Goal: Task Accomplishment & Management: Manage account settings

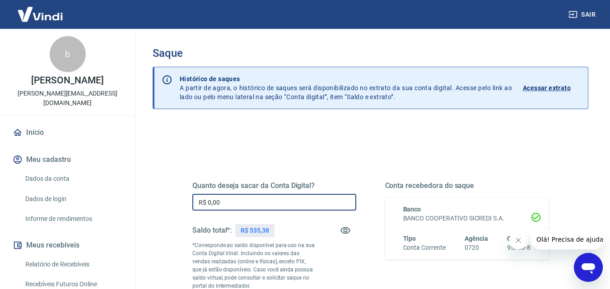
drag, startPoint x: 237, startPoint y: 204, endPoint x: 192, endPoint y: 202, distance: 44.8
click at [192, 202] on input "R$ 0,00" at bounding box center [274, 202] width 164 height 17
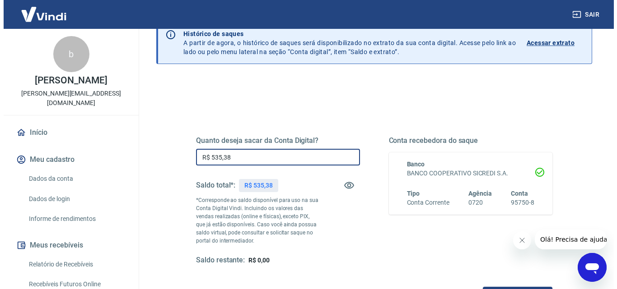
scroll to position [135, 0]
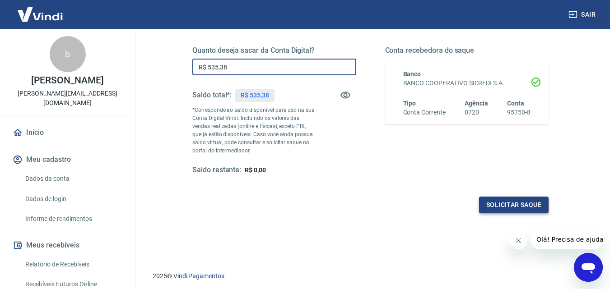
type input "R$ 535,38"
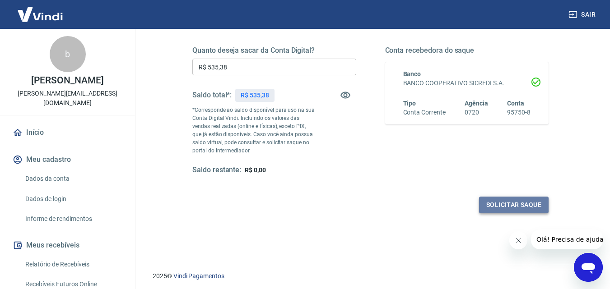
click at [504, 202] on button "Solicitar saque" at bounding box center [514, 205] width 70 height 17
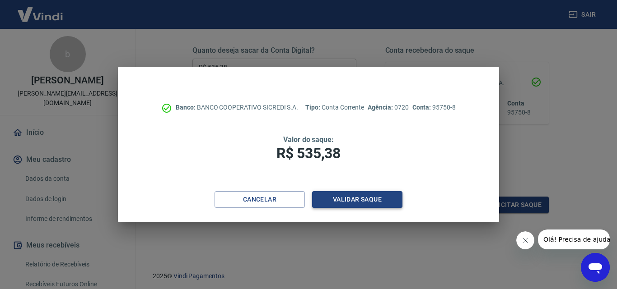
click at [372, 199] on button "Validar saque" at bounding box center [357, 199] width 90 height 17
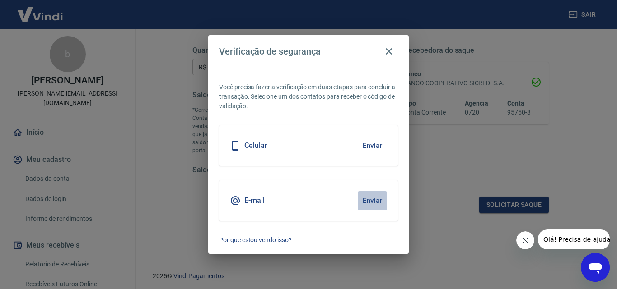
click at [376, 200] on button "Enviar" at bounding box center [372, 200] width 29 height 19
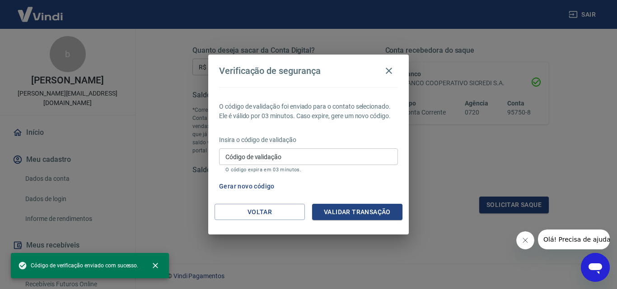
drag, startPoint x: 319, startPoint y: 152, endPoint x: 365, endPoint y: 130, distance: 51.3
click at [320, 152] on input "Código de validação" at bounding box center [308, 157] width 179 height 17
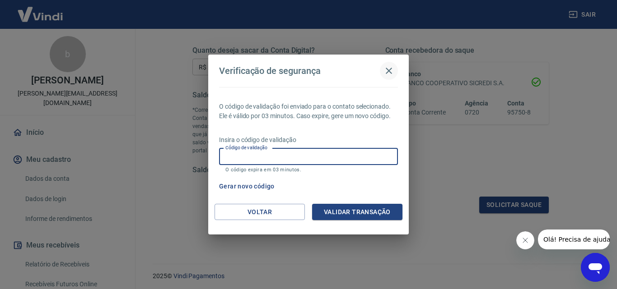
click at [393, 66] on icon "button" at bounding box center [388, 70] width 11 height 11
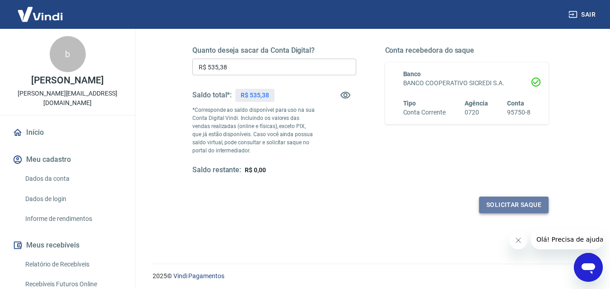
click at [493, 208] on button "Solicitar saque" at bounding box center [514, 205] width 70 height 17
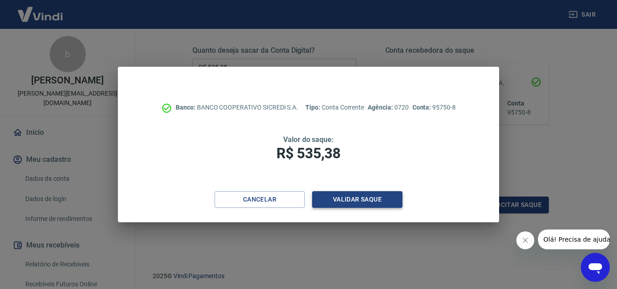
click at [363, 205] on button "Validar saque" at bounding box center [357, 199] width 90 height 17
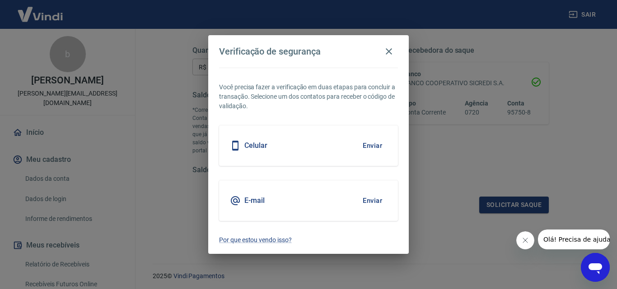
click at [369, 201] on button "Enviar" at bounding box center [372, 200] width 29 height 19
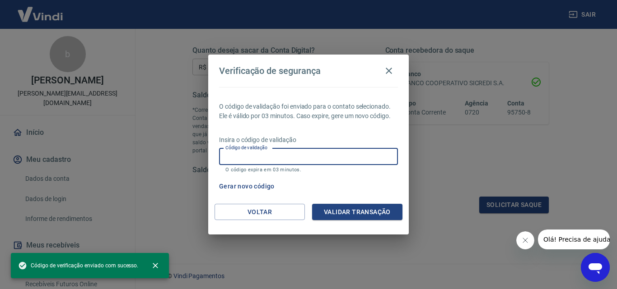
click at [349, 155] on input "Código de validação" at bounding box center [308, 157] width 179 height 17
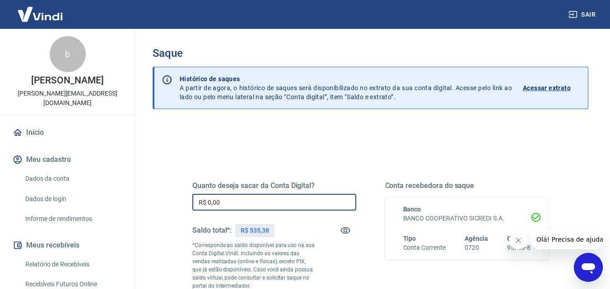
drag, startPoint x: 261, startPoint y: 206, endPoint x: 181, endPoint y: 205, distance: 79.9
click at [181, 205] on div "Quanto deseja sacar da Conta Digital? R$ 0,00 ​ Saldo total*: R$ 535,38 *Corres…" at bounding box center [370, 251] width 378 height 218
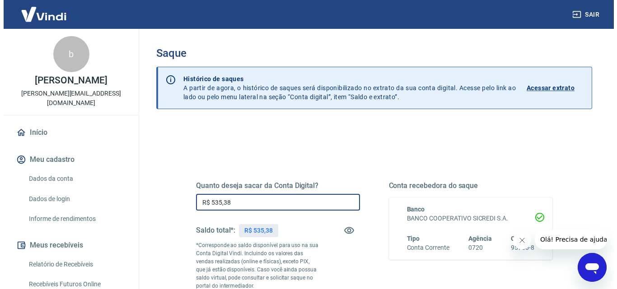
scroll to position [90, 0]
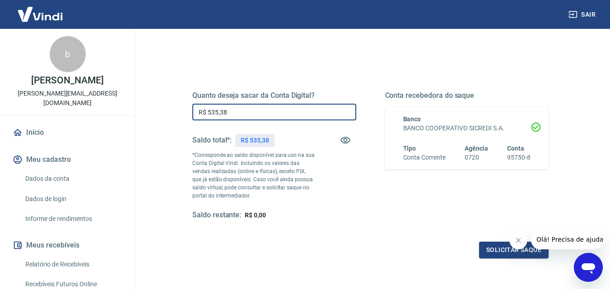
type input "R$ 535,38"
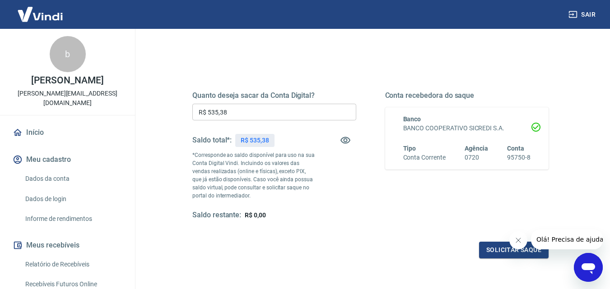
click at [516, 242] on icon "Fechar mensagem da empresa" at bounding box center [517, 240] width 7 height 7
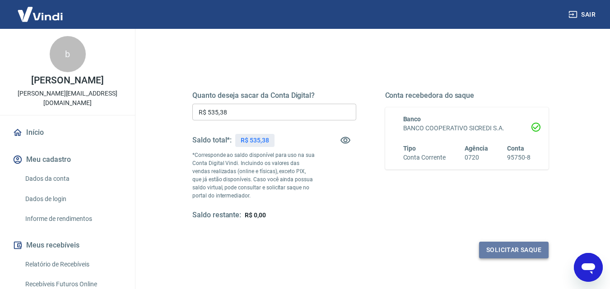
click at [516, 246] on button "Solicitar saque" at bounding box center [514, 250] width 70 height 17
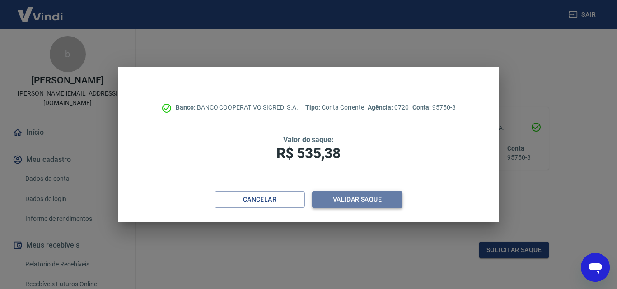
click at [349, 204] on button "Validar saque" at bounding box center [357, 199] width 90 height 17
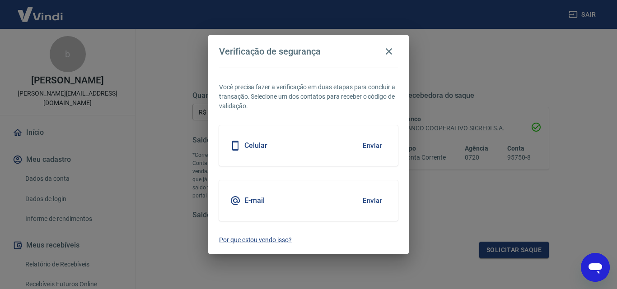
click at [240, 201] on icon at bounding box center [235, 200] width 11 height 11
click at [370, 198] on button "Enviar" at bounding box center [372, 200] width 29 height 19
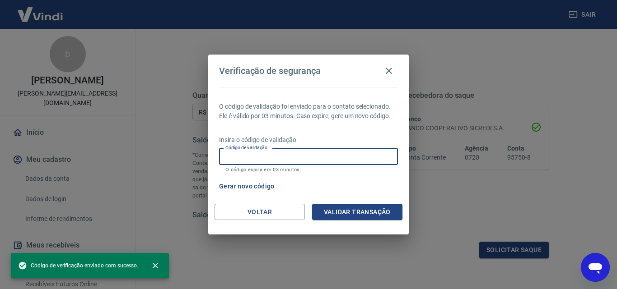
click at [310, 157] on input "Código de validação" at bounding box center [308, 157] width 179 height 17
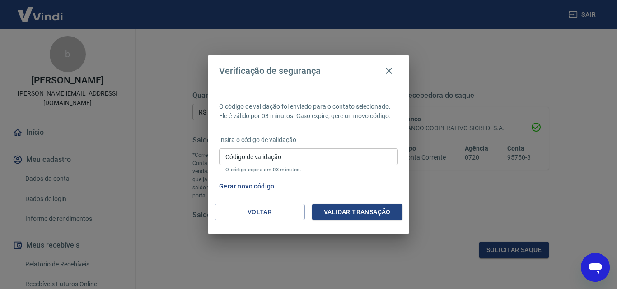
click at [346, 146] on div "Insira o código de validação Código de validação Código de validação O código e…" at bounding box center [308, 154] width 179 height 39
click at [274, 157] on input "Código de validação" at bounding box center [308, 157] width 179 height 17
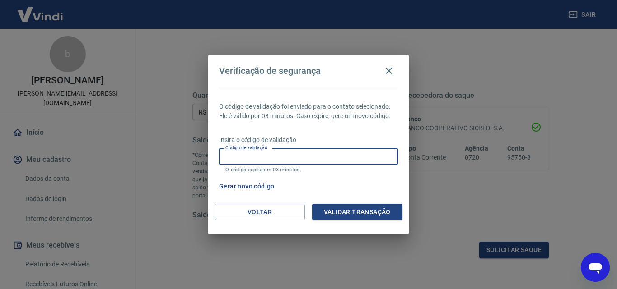
paste input "893395"
type input "893395"
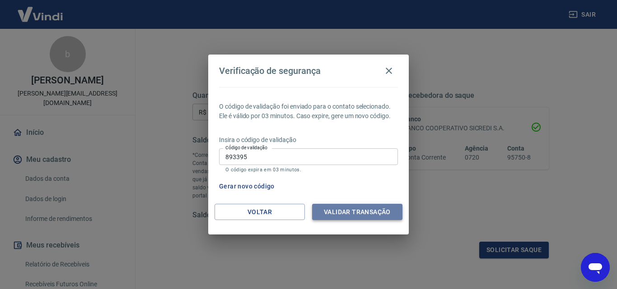
click at [338, 211] on button "Validar transação" at bounding box center [357, 212] width 90 height 17
